Goal: Task Accomplishment & Management: Use online tool/utility

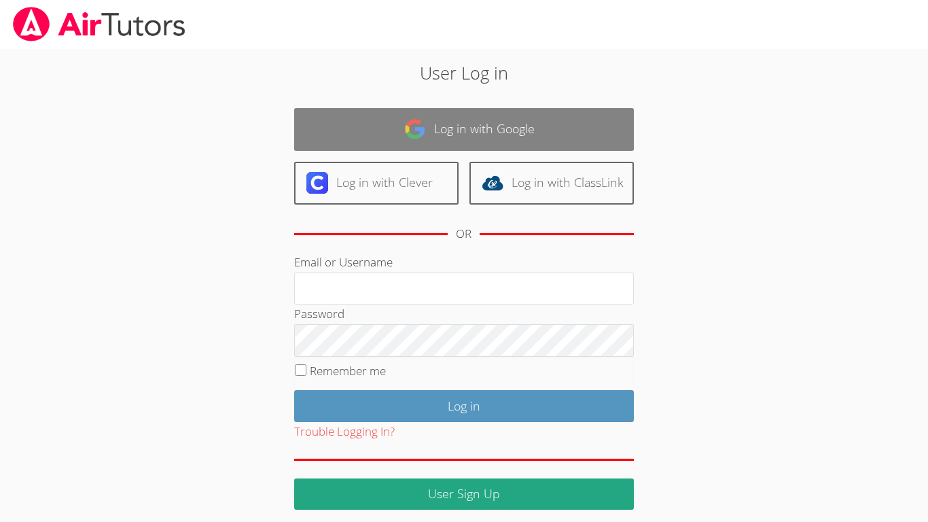
click at [591, 118] on link "Log in with Google" at bounding box center [464, 129] width 340 height 43
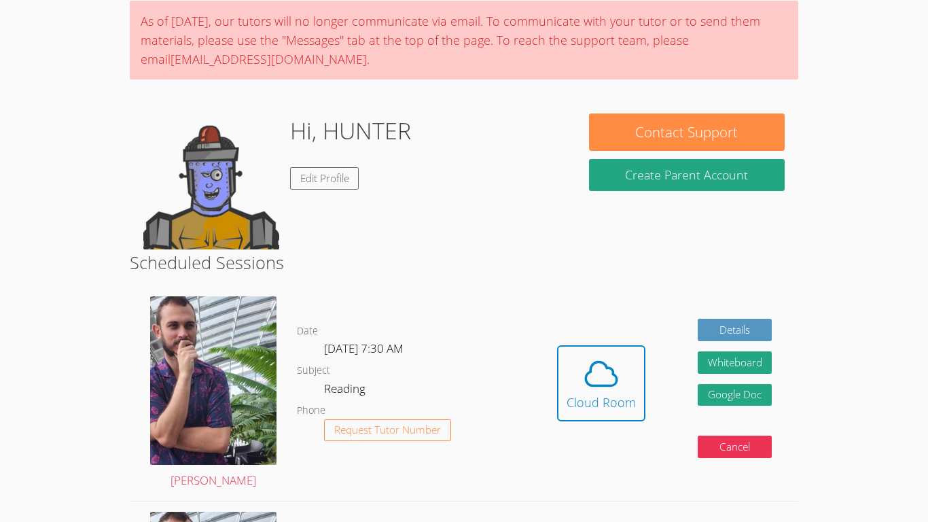
scroll to position [109, 0]
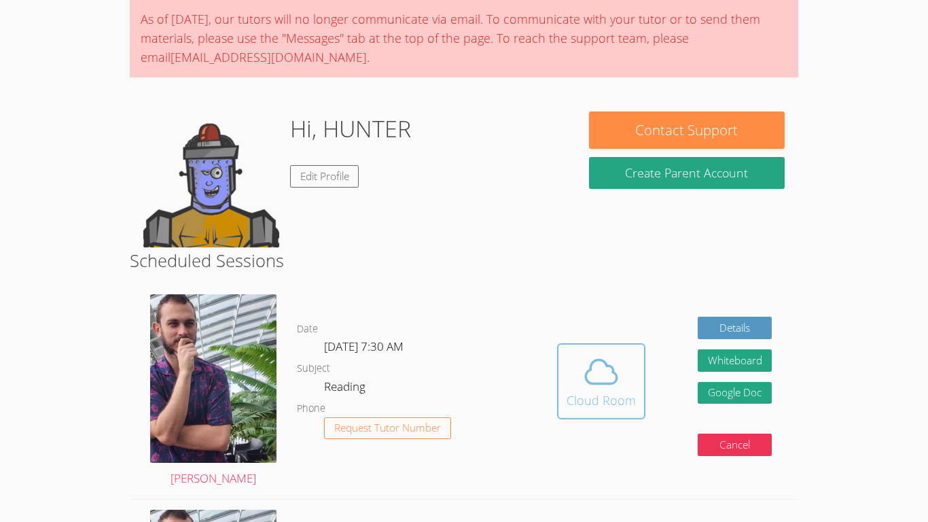
click at [596, 374] on icon at bounding box center [601, 372] width 38 height 38
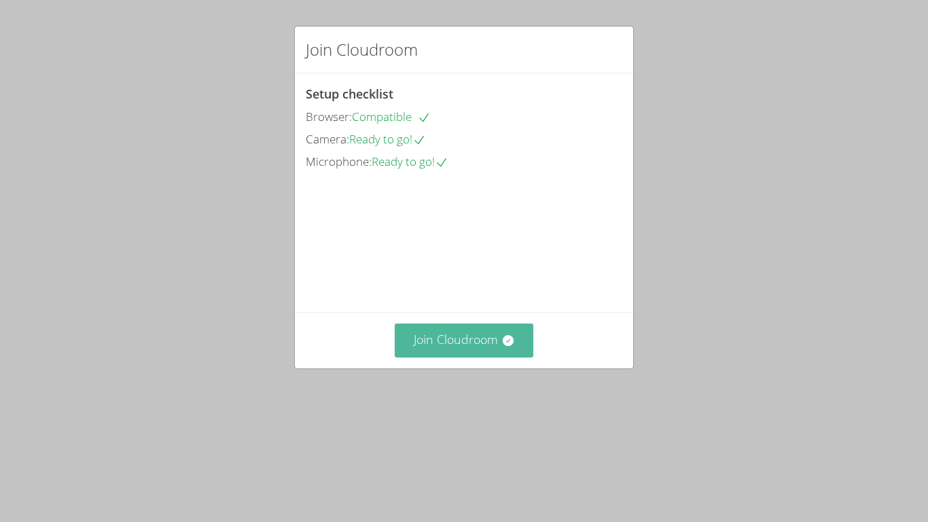
click at [433, 357] on button "Join Cloudroom" at bounding box center [464, 339] width 139 height 33
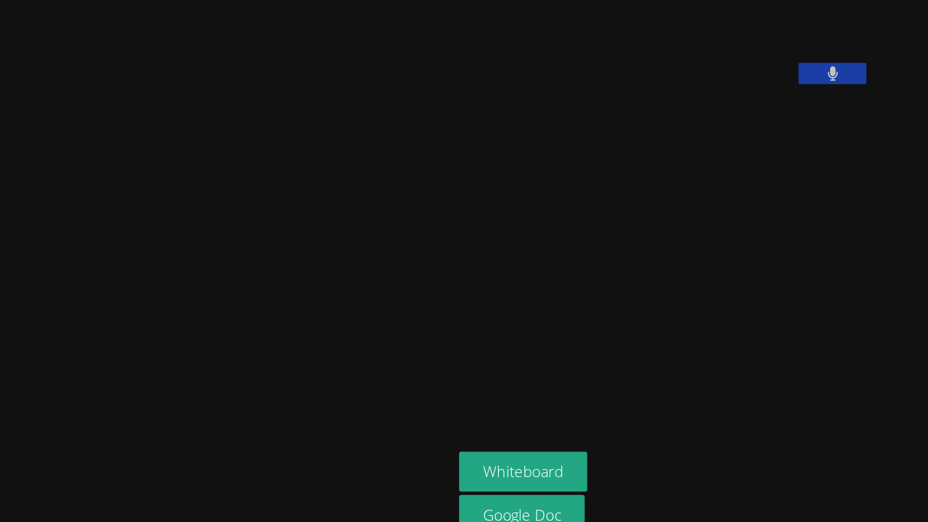
click at [856, 105] on icon at bounding box center [851, 99] width 9 height 12
click at [859, 105] on icon at bounding box center [851, 99] width 14 height 12
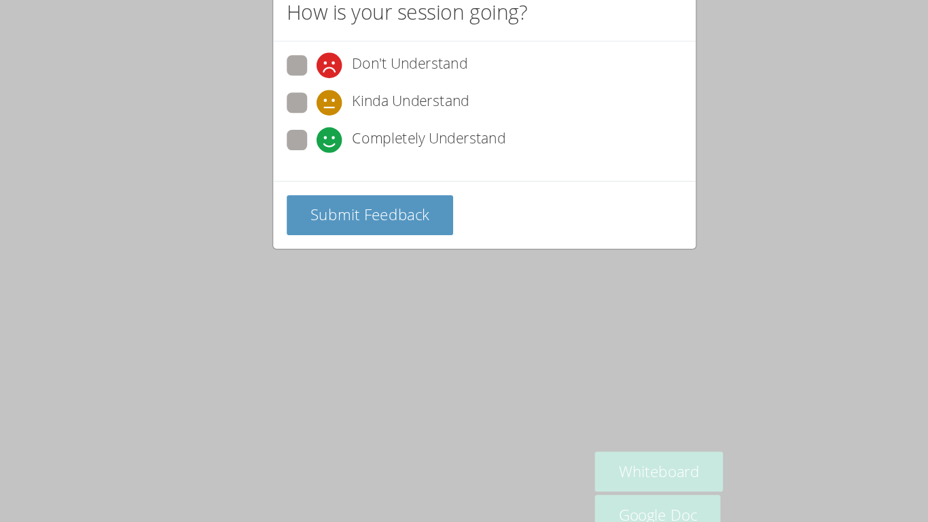
click at [306, 159] on label "Completely Understand" at bounding box center [393, 153] width 175 height 18
click at [329, 156] on input "Completely Understand" at bounding box center [335, 150] width 12 height 12
radio input "true"
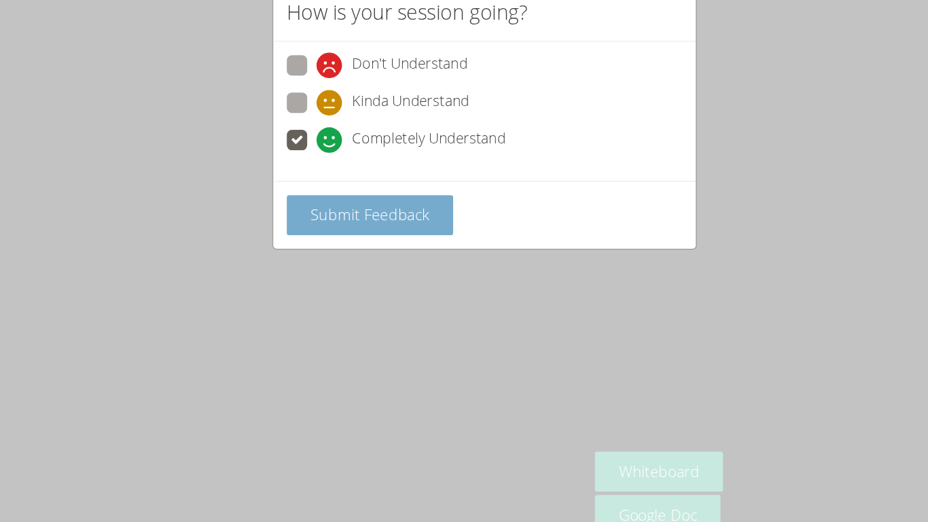
click at [337, 211] on span "Submit Feedback" at bounding box center [372, 211] width 95 height 16
